Goal: Check status: Check status

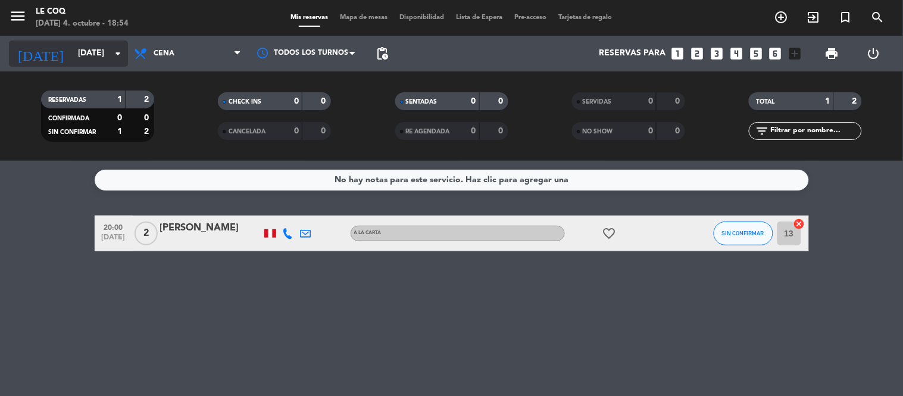
click at [110, 45] on input "[DATE]" at bounding box center [128, 53] width 113 height 21
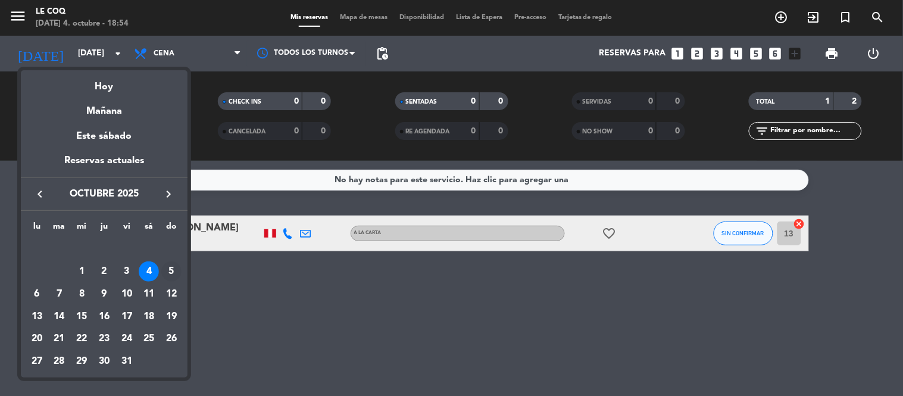
click at [169, 270] on div "5" at bounding box center [171, 271] width 20 height 20
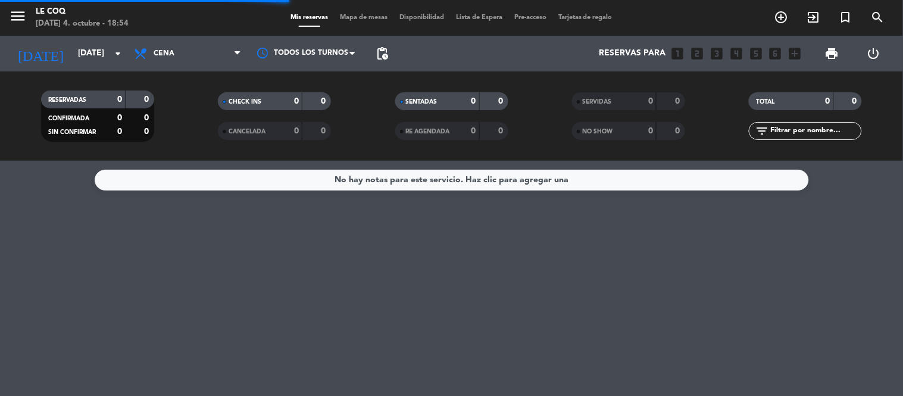
click at [177, 46] on span "Cena" at bounding box center [187, 53] width 119 height 26
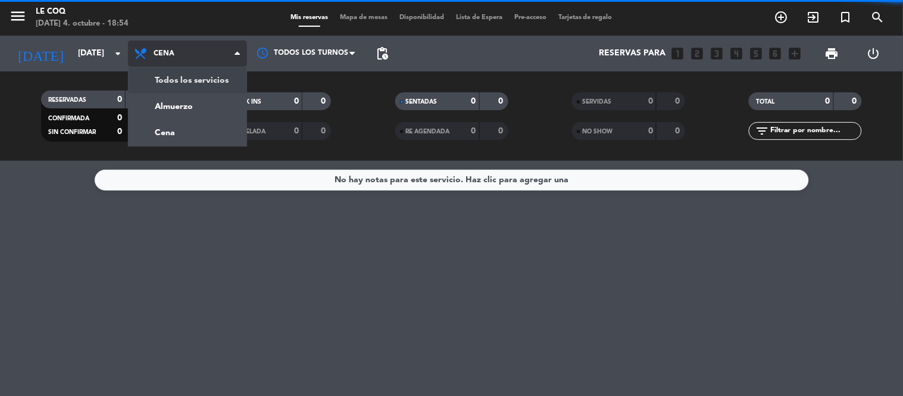
click at [192, 80] on div "menu Le Coq [DATE] 4. octubre - 18:54 Mis reservas Mapa de mesas Disponibilidad…" at bounding box center [451, 80] width 903 height 161
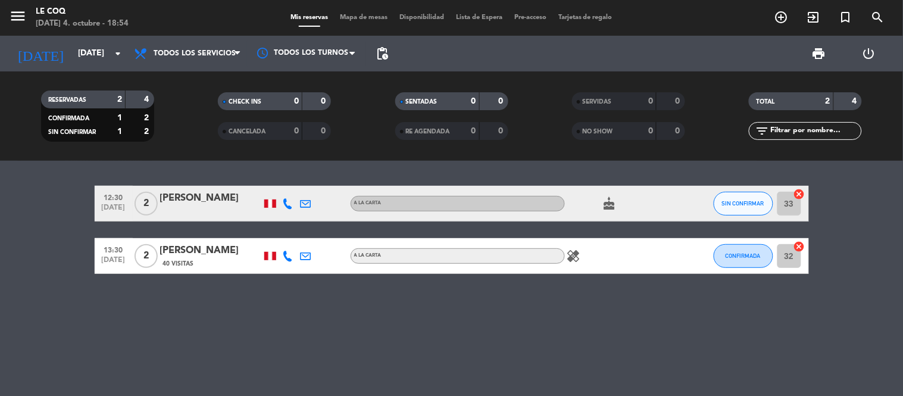
click at [578, 257] on icon "healing" at bounding box center [574, 256] width 14 height 14
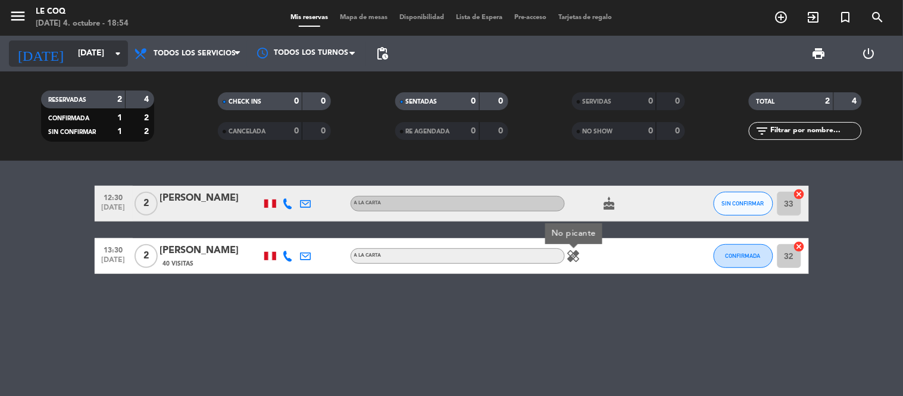
click at [82, 48] on input "[DATE]" at bounding box center [128, 53] width 113 height 21
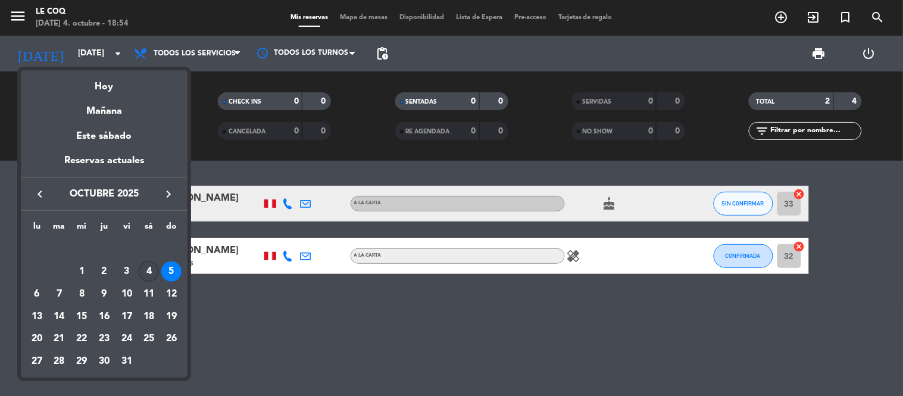
click at [152, 274] on div "4" at bounding box center [149, 271] width 20 height 20
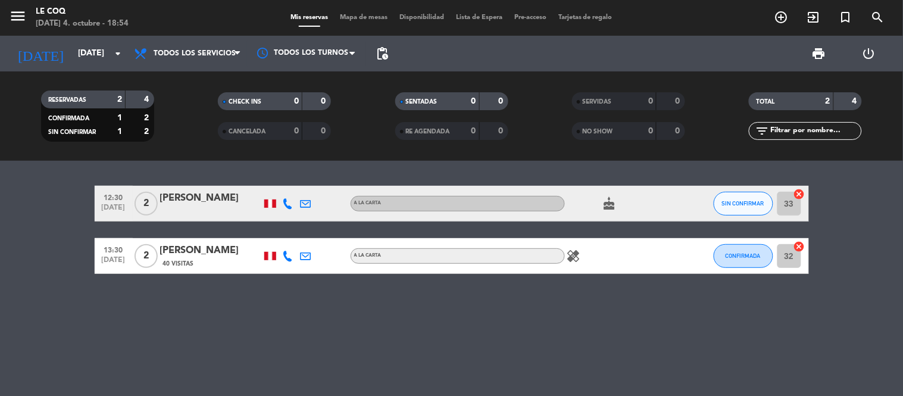
type input "[DATE]"
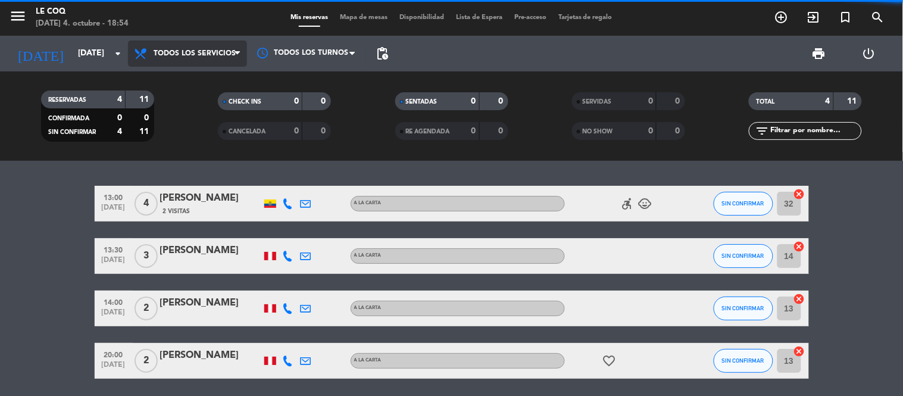
click at [198, 45] on span "Todos los servicios" at bounding box center [187, 53] width 119 height 26
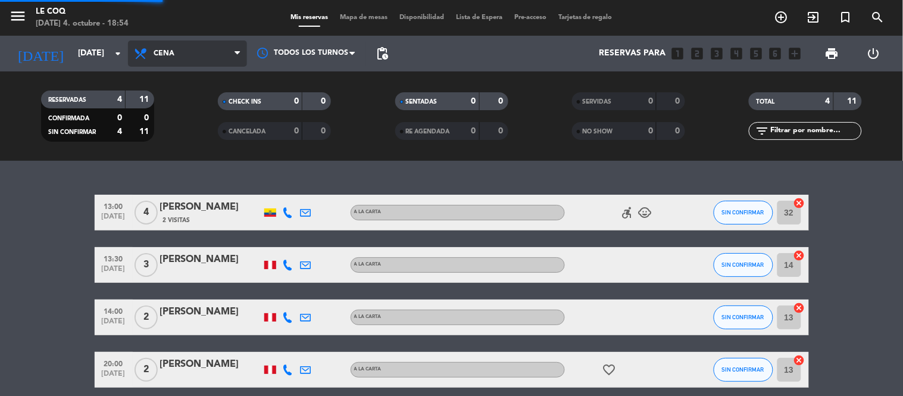
click at [186, 131] on div "menu Le Coq [DATE] 4. octubre - 18:54 Mis reservas Mapa de mesas Disponibilidad…" at bounding box center [451, 80] width 903 height 161
